Goal: Communication & Community: Answer question/provide support

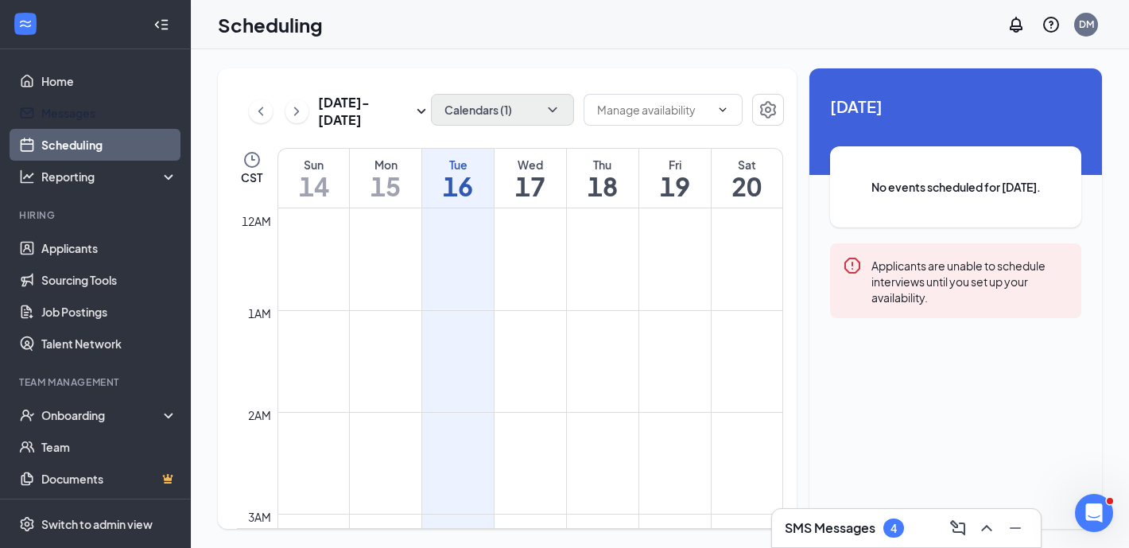
scroll to position [781, 0]
click at [513, 113] on button "Calendars (1)" at bounding box center [502, 110] width 143 height 32
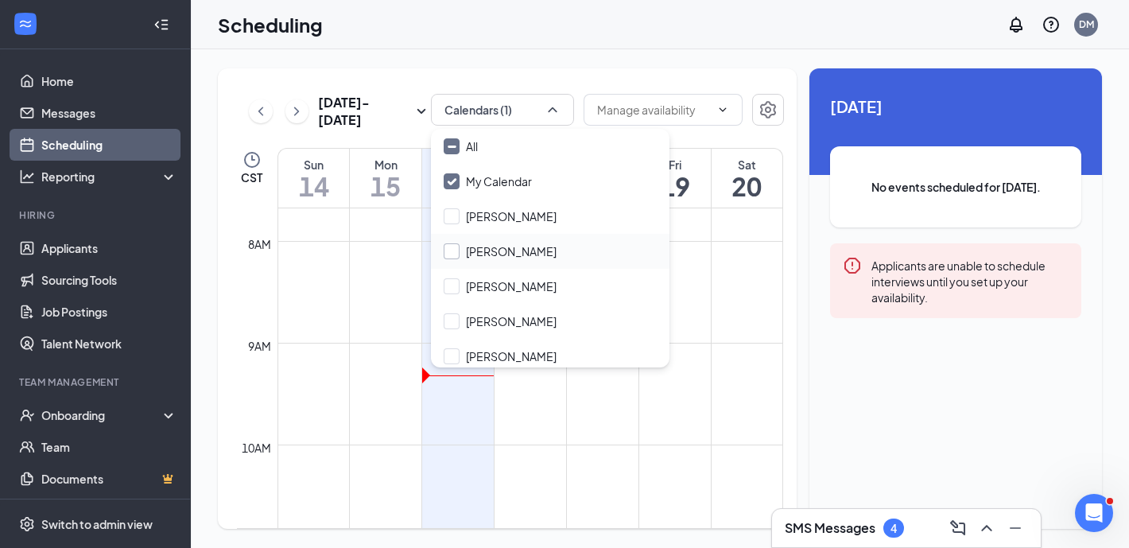
click at [515, 244] on input "Carl Hillerbrand" at bounding box center [499, 251] width 113 height 16
checkbox input "true"
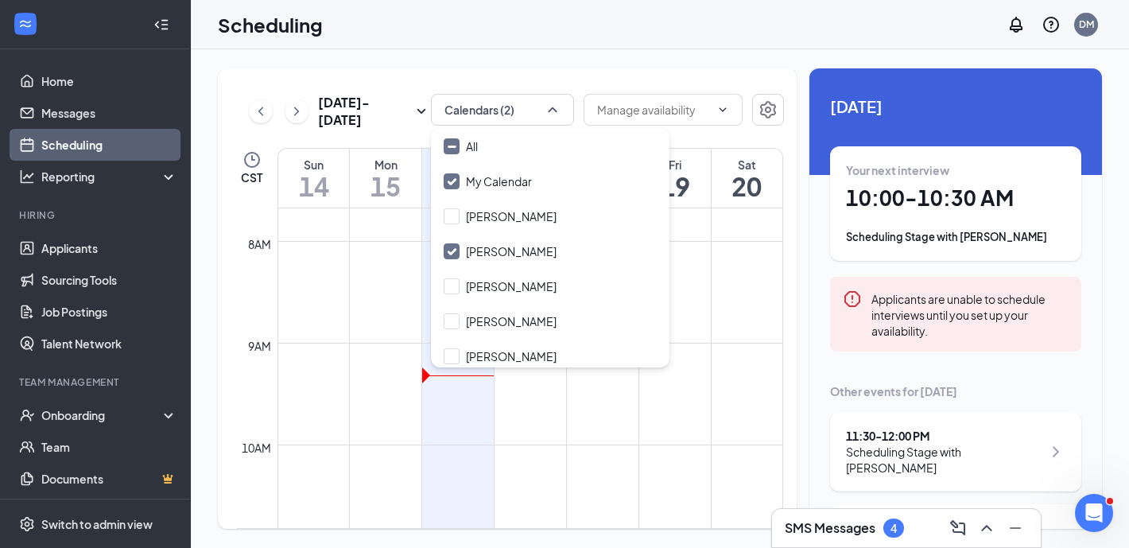
click at [603, 59] on div "Sep 14 - Sep 20 Calendars (2) CST Sun 14 Mon 15 Tue 16 Wed 17 Thu 18 Fri 19 Sat…" at bounding box center [660, 298] width 938 height 498
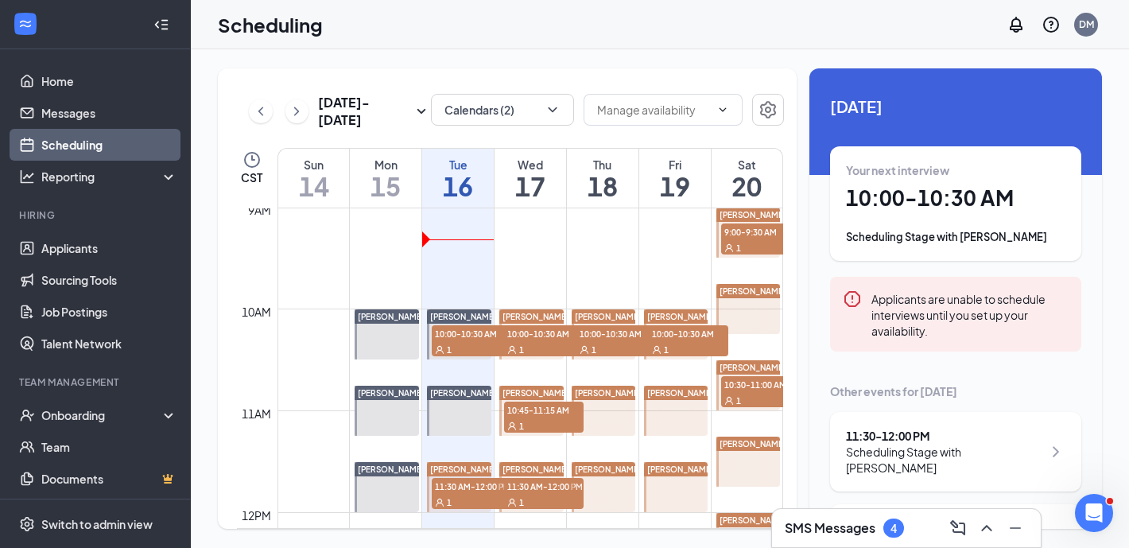
scroll to position [934, 0]
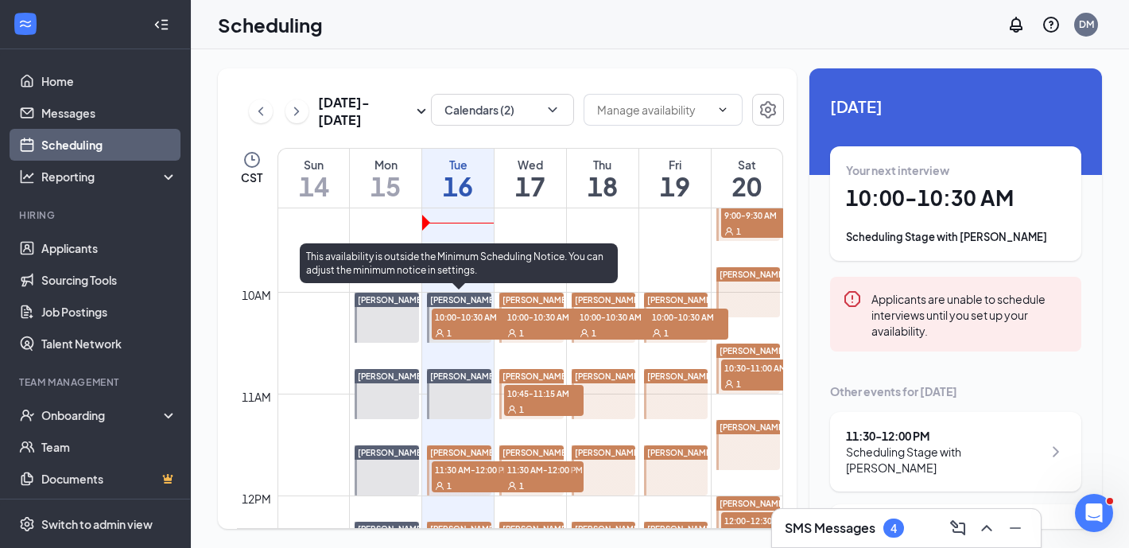
click at [475, 330] on div "1" at bounding box center [471, 332] width 79 height 16
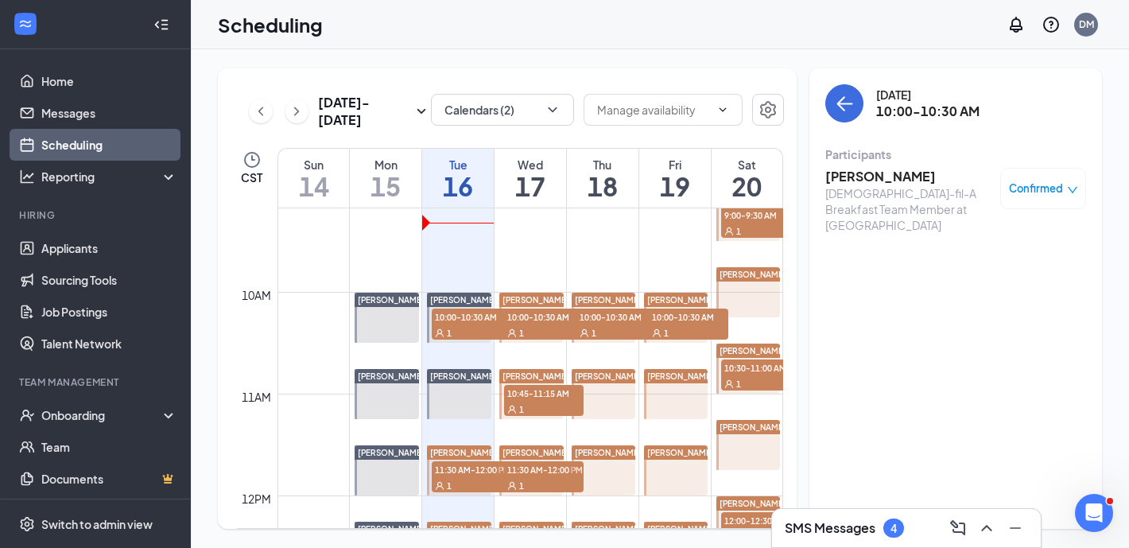
click at [728, 28] on div "Scheduling DM" at bounding box center [660, 24] width 938 height 49
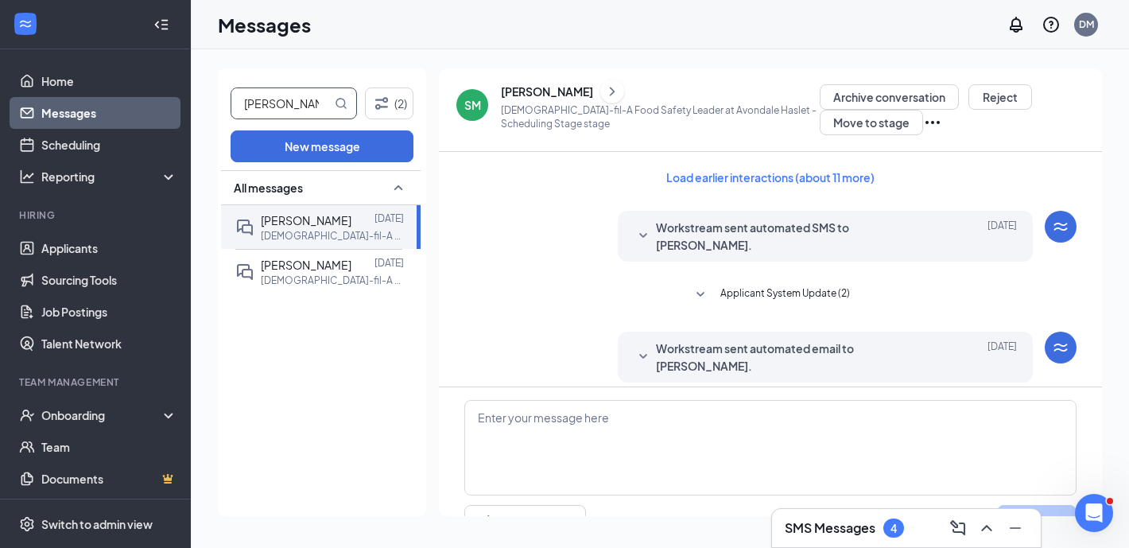
click at [232, 103] on input "[PERSON_NAME]" at bounding box center [281, 103] width 100 height 30
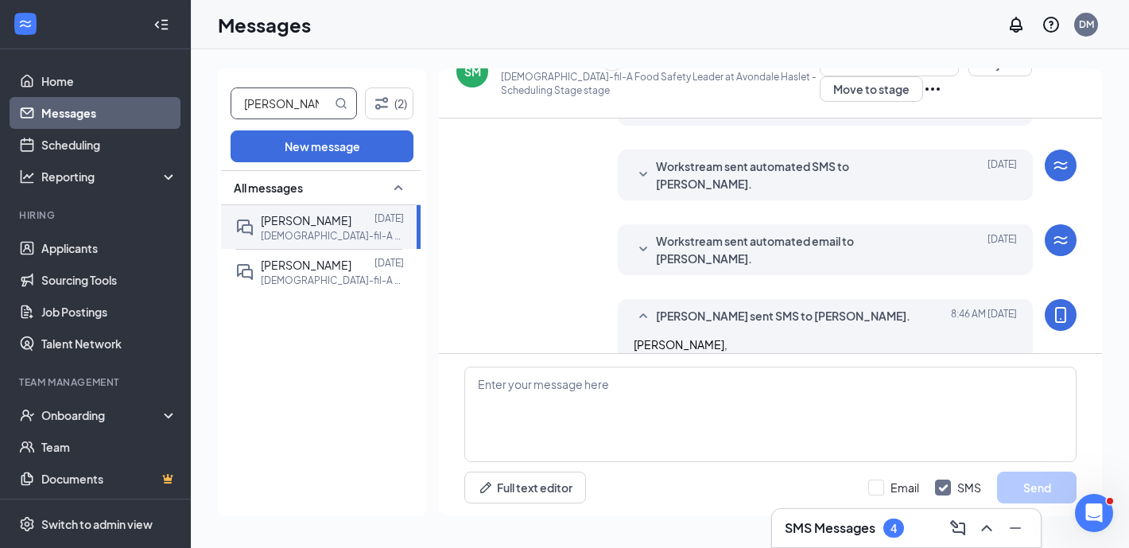
type input "[PERSON_NAME]"
click at [366, 229] on p "[DEMOGRAPHIC_DATA]-fil-A Sales & Brand Growth & Engagement Director at [GEOGRAP…" at bounding box center [332, 236] width 143 height 14
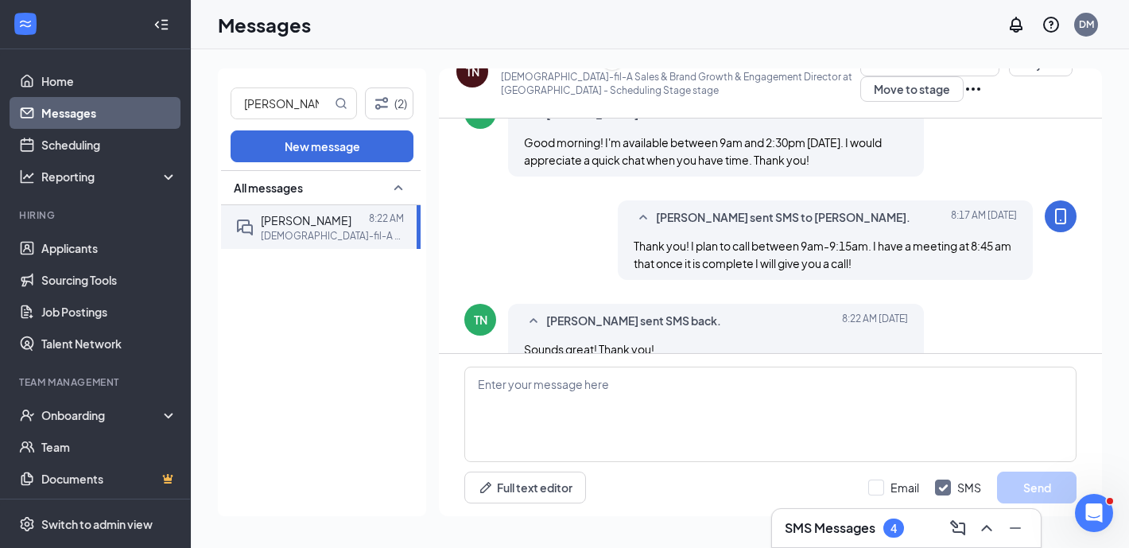
scroll to position [1584, 0]
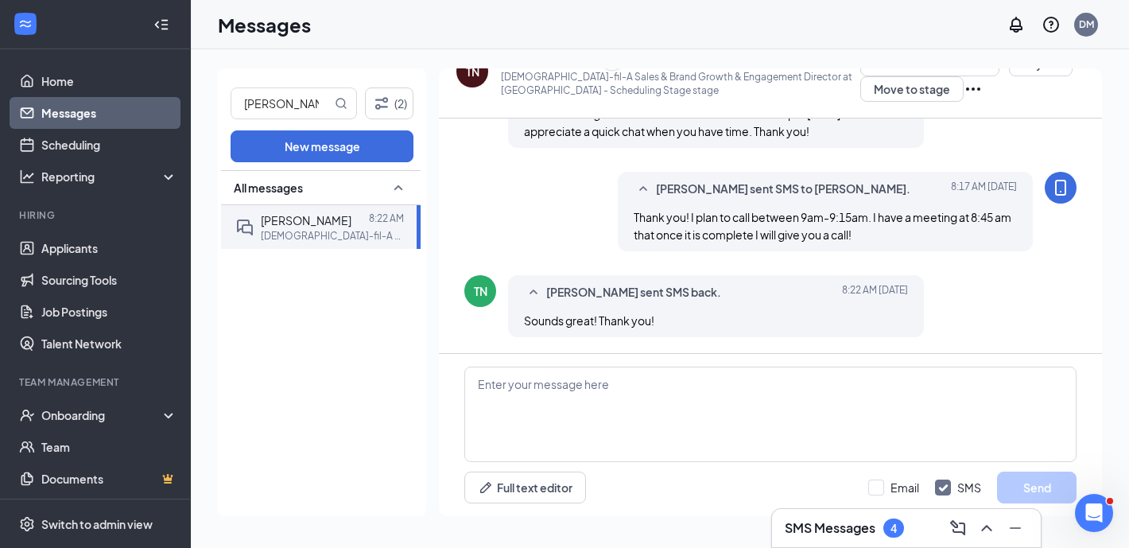
click at [477, 82] on div "TN" at bounding box center [472, 72] width 32 height 32
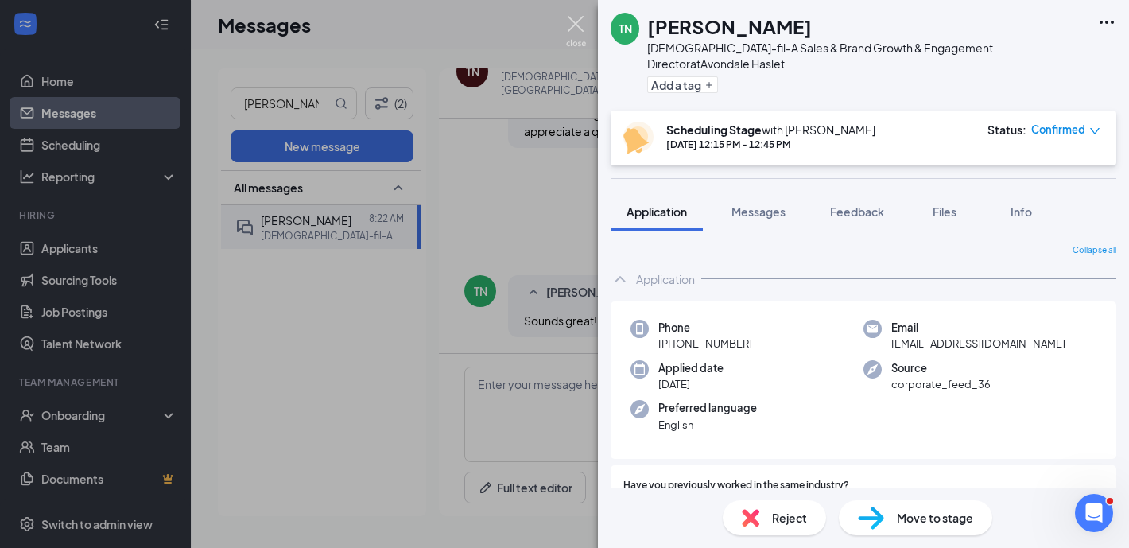
click at [575, 28] on img at bounding box center [576, 31] width 20 height 31
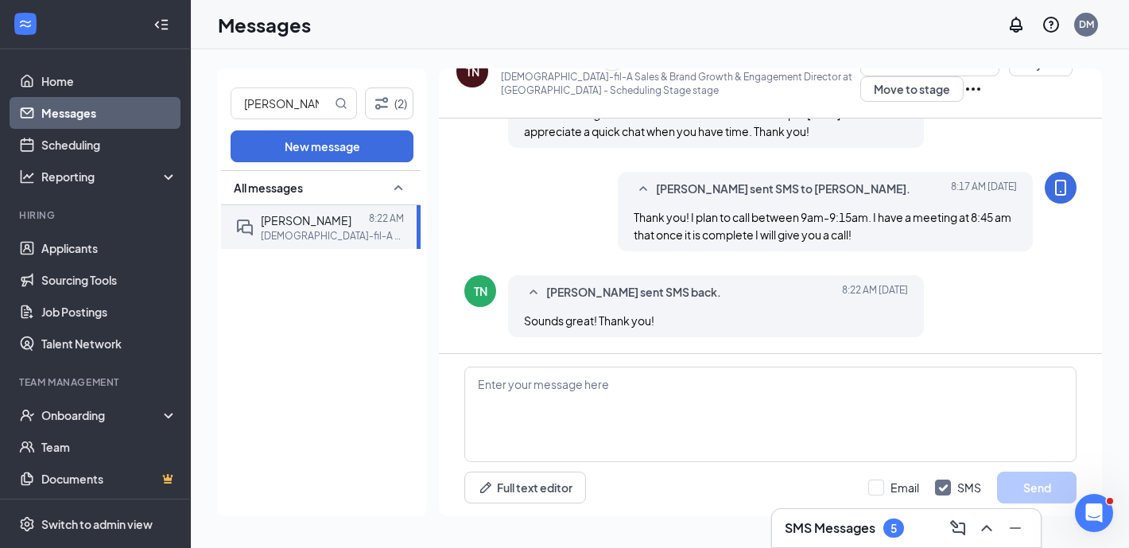
click at [86, 114] on link "Messages" at bounding box center [109, 113] width 136 height 32
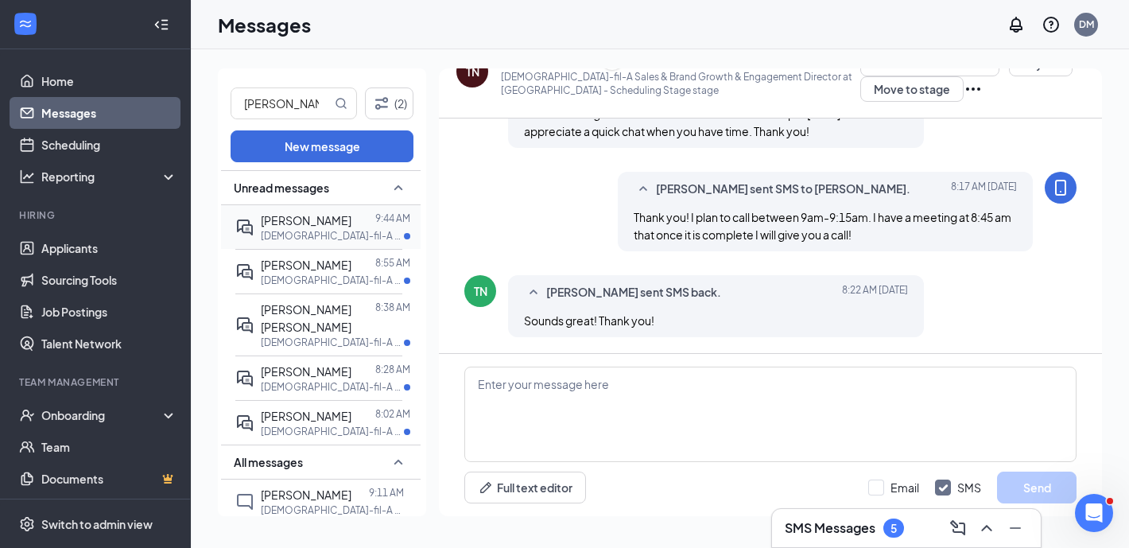
click at [327, 229] on p "[DEMOGRAPHIC_DATA]-fil-A Leader at [GEOGRAPHIC_DATA]" at bounding box center [332, 236] width 143 height 14
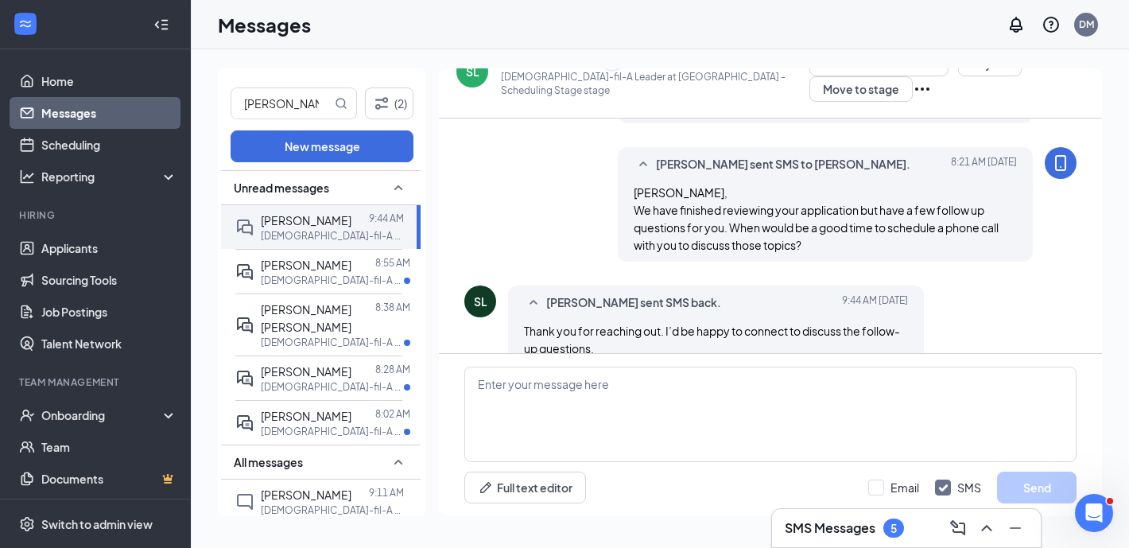
scroll to position [616, 0]
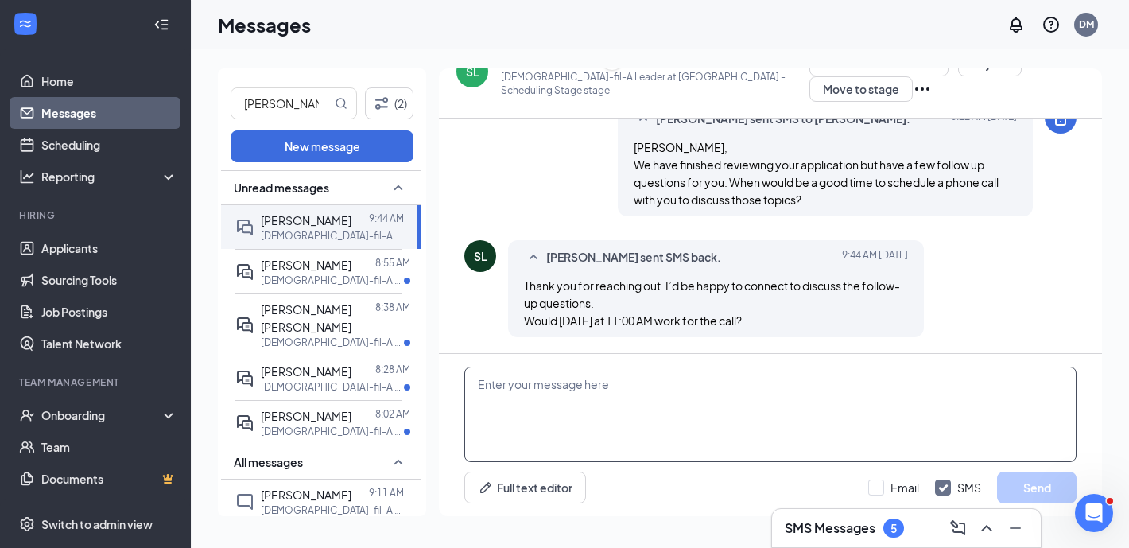
click at [602, 423] on textarea at bounding box center [770, 413] width 612 height 95
type textarea "Yes 11am works for me!"
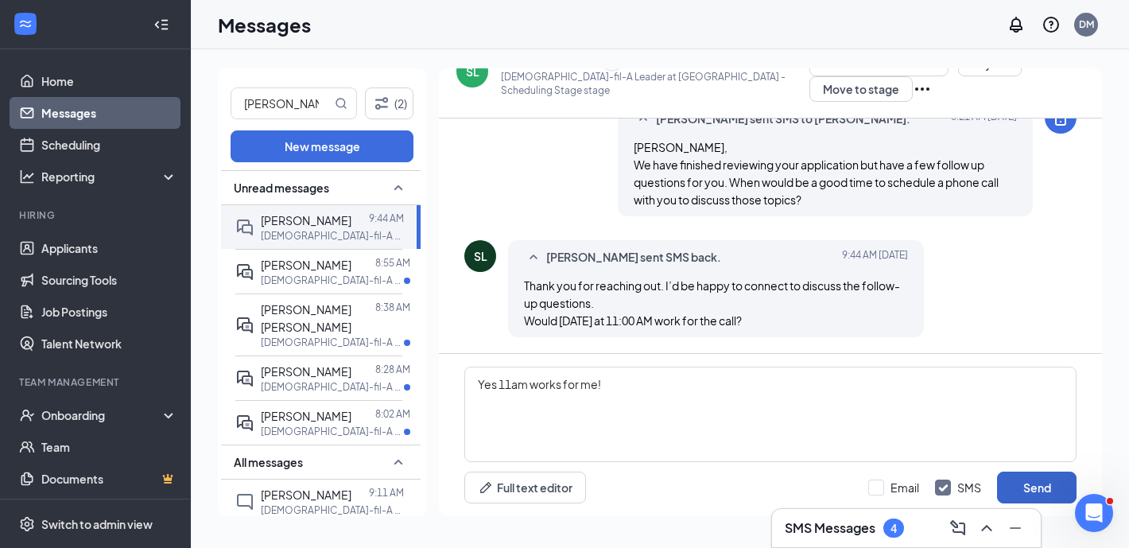
click at [1051, 494] on button "Send" at bounding box center [1036, 487] width 79 height 32
